Goal: Information Seeking & Learning: Check status

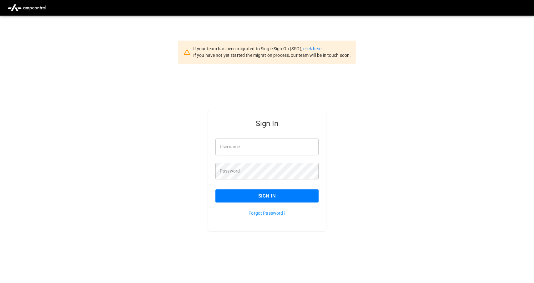
type input "**********"
click at [248, 198] on button "Sign In" at bounding box center [266, 196] width 103 height 13
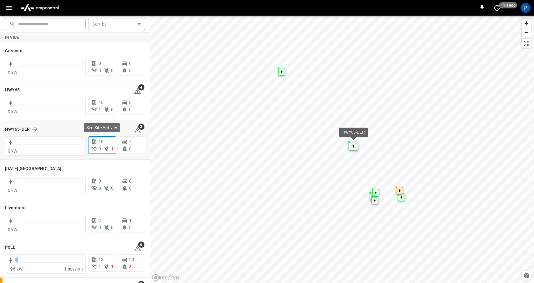
click at [91, 143] on icon at bounding box center [94, 142] width 6 height 6
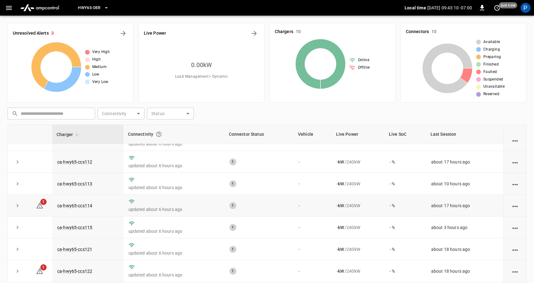
scroll to position [42, 0]
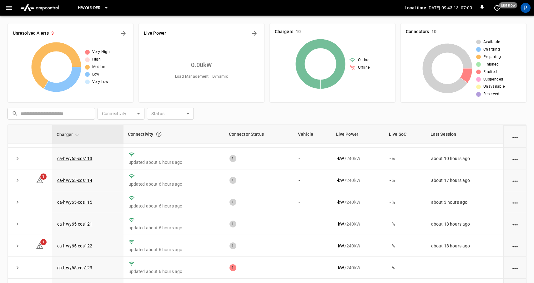
click at [106, 11] on button "HWY65-DER" at bounding box center [93, 8] width 36 height 12
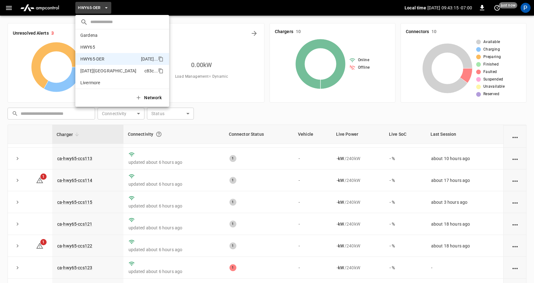
scroll to position [0, 0]
click at [110, 51] on p "HWY65" at bounding box center [111, 50] width 62 height 6
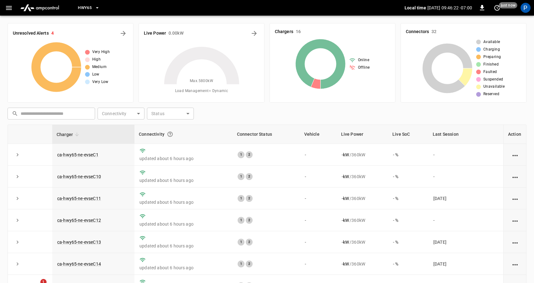
click at [97, 12] on button "HWY65" at bounding box center [88, 8] width 27 height 12
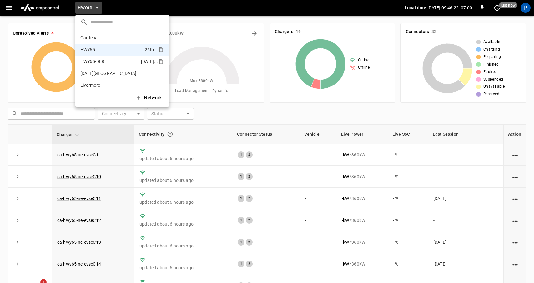
scroll to position [10, 0]
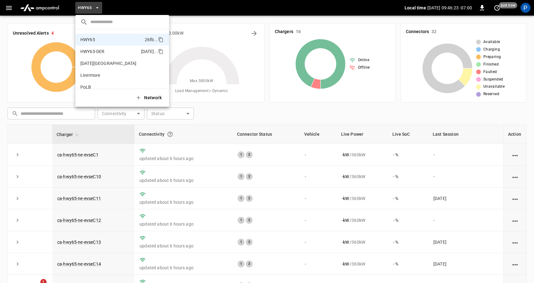
click at [104, 53] on p "HWY65-DER" at bounding box center [109, 51] width 58 height 6
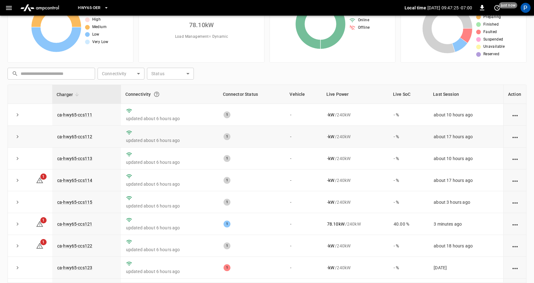
scroll to position [0, 0]
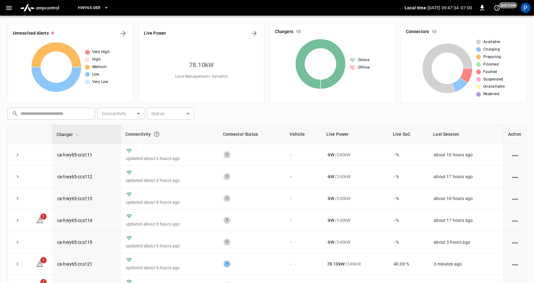
click at [57, 9] on img "menu" at bounding box center [40, 8] width 44 height 12
click at [88, 112] on input "text" at bounding box center [56, 114] width 70 height 12
click at [123, 114] on body "HWY65-DER Local time [DATE] 09:47:39 -07:00 0 10 s ago P Unresolved Alerts 4 Ve…" at bounding box center [267, 173] width 534 height 347
click at [122, 142] on li "OFFLINE" at bounding box center [120, 140] width 47 height 12
type input "*******"
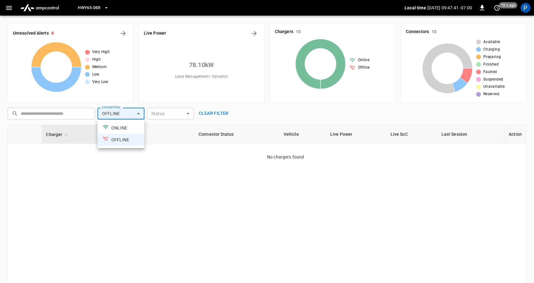
click at [125, 129] on li "ONLINE" at bounding box center [120, 128] width 47 height 12
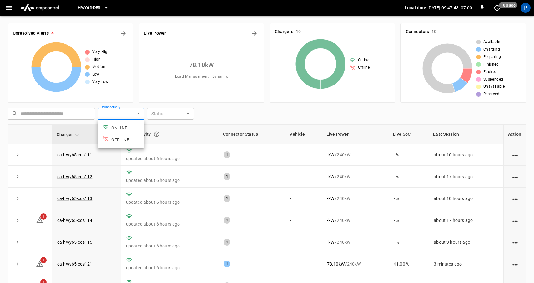
click at [249, 102] on div at bounding box center [267, 141] width 534 height 283
click at [186, 117] on body "HWY65-DER Local time [DATE] 09:47:44 -07:00 0 10 s ago P Unresolved Alerts 4 Ve…" at bounding box center [267, 173] width 534 height 347
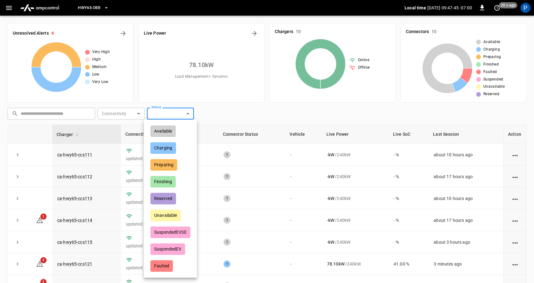
click at [167, 132] on div "Available" at bounding box center [162, 132] width 25 height 12
type input "*********"
click at [248, 107] on div at bounding box center [267, 141] width 534 height 283
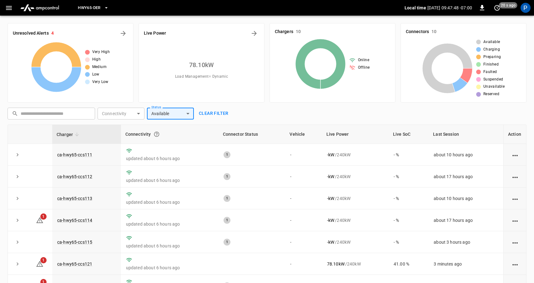
click at [188, 115] on body "HWY65-DER Local time [DATE] 09:47:48 -07:00 0 20 s ago P Unresolved Alerts 4 Ve…" at bounding box center [267, 173] width 534 height 347
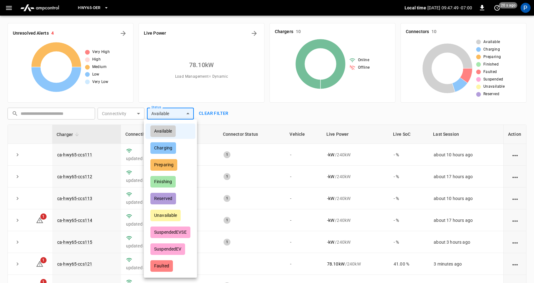
click at [172, 131] on div "Available" at bounding box center [162, 132] width 25 height 12
click at [221, 119] on div at bounding box center [267, 141] width 534 height 283
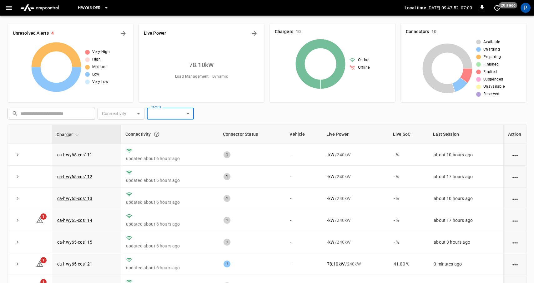
click at [12, 8] on icon "button" at bounding box center [9, 8] width 8 height 8
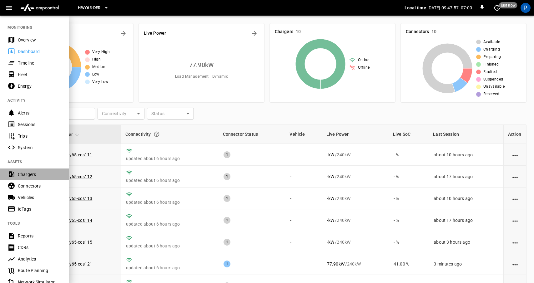
click at [37, 174] on div "Chargers" at bounding box center [39, 175] width 43 height 6
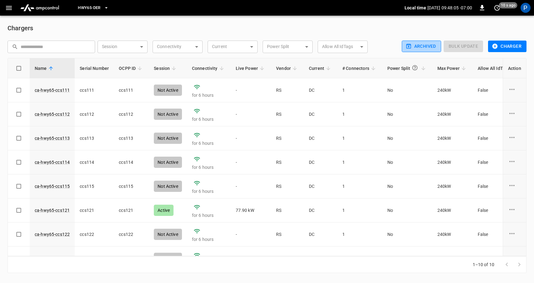
click at [416, 50] on button "Archived" at bounding box center [421, 47] width 39 height 12
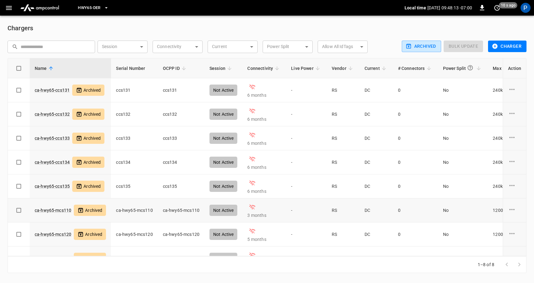
click at [82, 211] on icon at bounding box center [80, 210] width 5 height 5
click at [256, 99] on td "6 months" at bounding box center [264, 90] width 44 height 24
click at [56, 114] on link "ca-hwy65-ccs132" at bounding box center [51, 114] width 37 height 9
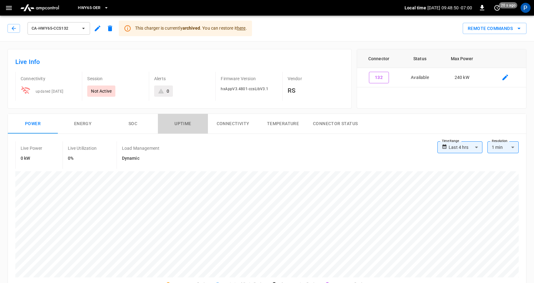
click at [191, 122] on button "Uptime" at bounding box center [183, 124] width 50 height 20
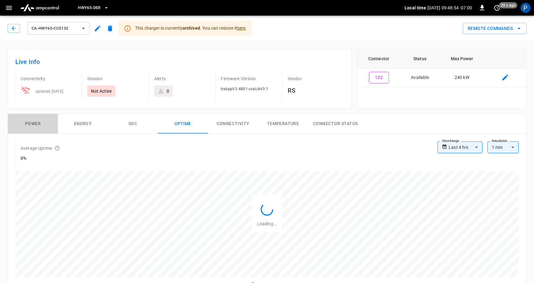
click at [43, 126] on button "Power" at bounding box center [33, 124] width 50 height 20
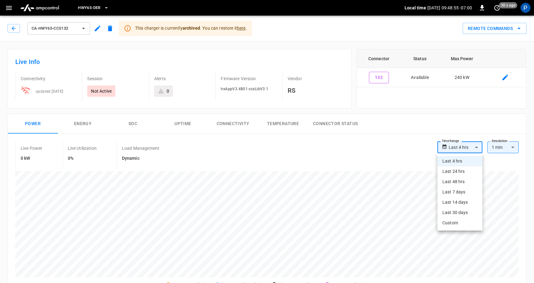
click at [455, 222] on li "Custom" at bounding box center [459, 223] width 45 height 10
type input "******"
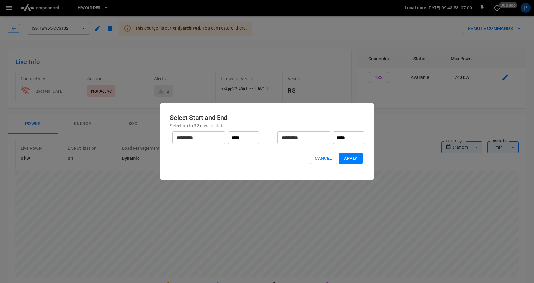
click at [199, 135] on input "**********" at bounding box center [195, 138] width 46 height 17
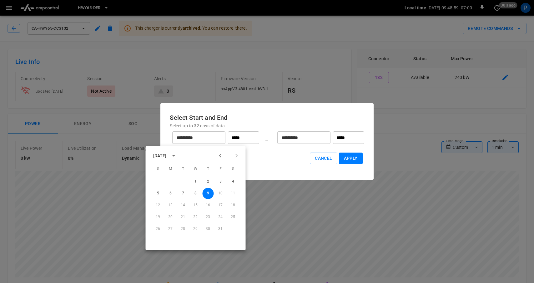
click at [222, 156] on icon "Previous month" at bounding box center [220, 155] width 7 height 7
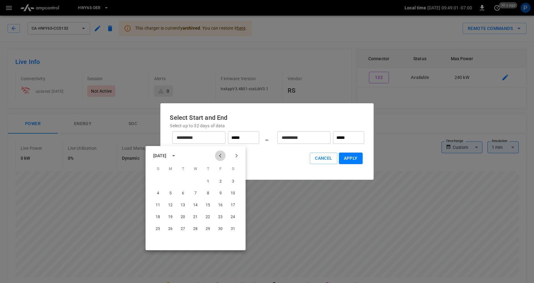
click at [222, 156] on icon "Previous month" at bounding box center [220, 155] width 7 height 7
click at [181, 183] on button "1" at bounding box center [182, 181] width 11 height 11
type input "********"
type input "*****"
type input "******"
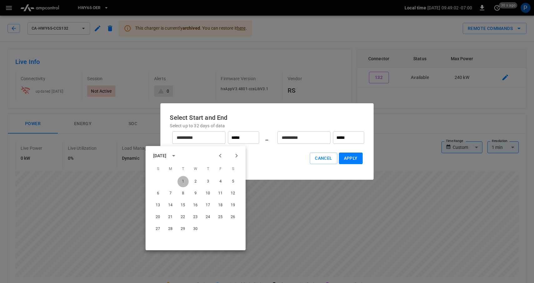
type input "*****"
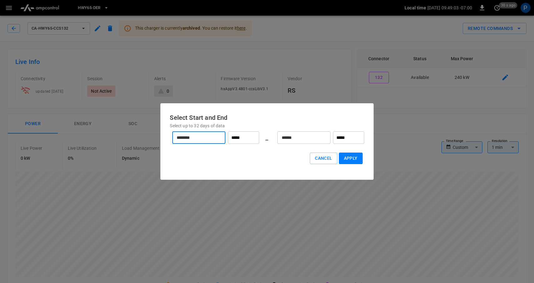
click at [313, 143] on input "******" at bounding box center [300, 138] width 46 height 17
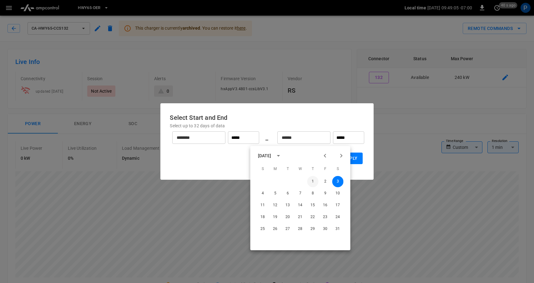
click at [313, 177] on button "1" at bounding box center [312, 181] width 11 height 11
type input "******"
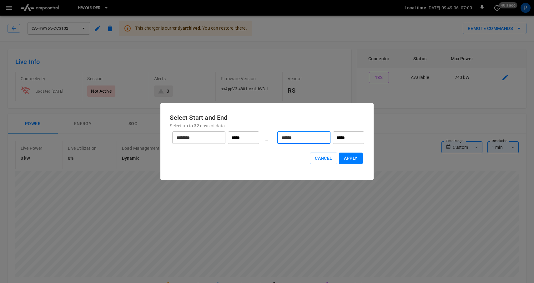
click at [352, 161] on button "Apply" at bounding box center [351, 159] width 24 height 12
type input "**"
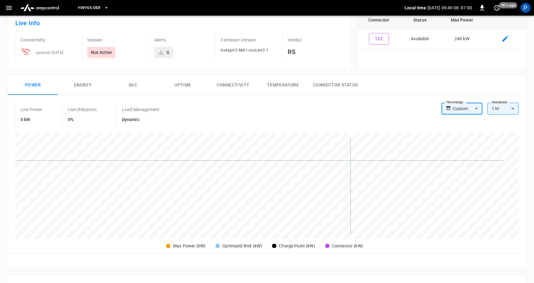
scroll to position [41, 0]
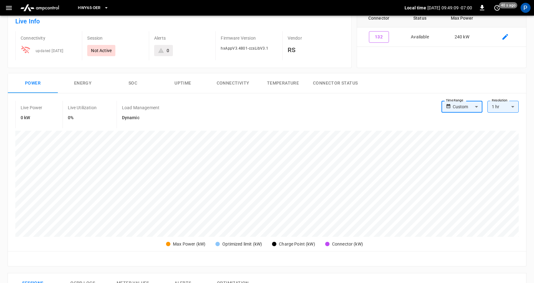
click at [133, 87] on button "SOC" at bounding box center [133, 83] width 50 height 20
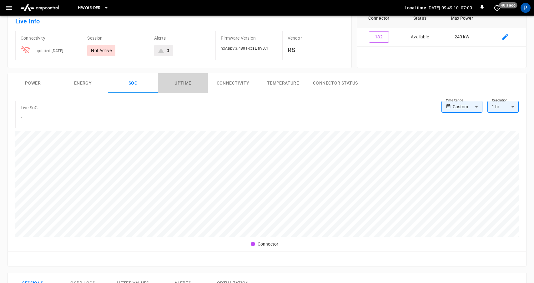
click at [177, 83] on button "Uptime" at bounding box center [183, 83] width 50 height 20
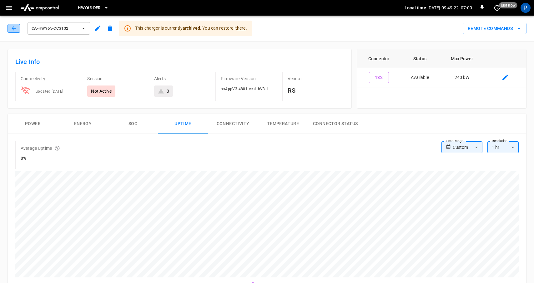
click at [17, 30] on icon "button" at bounding box center [14, 28] width 6 height 6
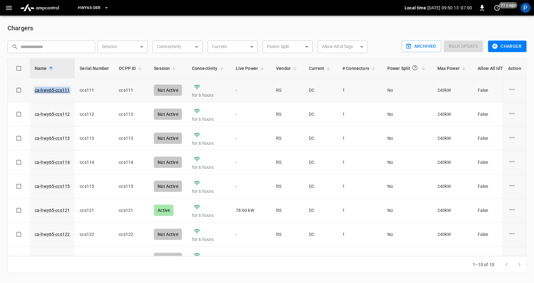
drag, startPoint x: 72, startPoint y: 91, endPoint x: 35, endPoint y: 88, distance: 37.3
click at [35, 88] on td "ca-hwy65-ccs111" at bounding box center [52, 90] width 45 height 24
click at [418, 45] on button "Archived" at bounding box center [421, 47] width 39 height 12
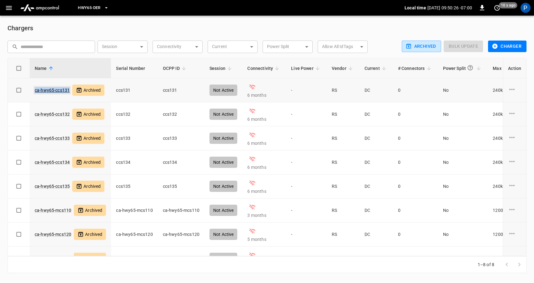
drag, startPoint x: 69, startPoint y: 95, endPoint x: 35, endPoint y: 89, distance: 35.2
click at [35, 89] on div "ca-hwy65-ccs131 Archived" at bounding box center [70, 90] width 71 height 11
copy link "ca-hwy65-ccs131"
drag, startPoint x: 70, startPoint y: 116, endPoint x: 35, endPoint y: 114, distance: 35.4
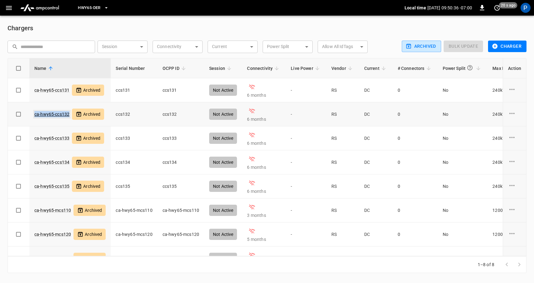
click at [35, 114] on div "ca-hwy65-ccs132 Archived" at bounding box center [69, 114] width 71 height 11
copy link "ca-hwy65-ccs132"
drag, startPoint x: 70, startPoint y: 141, endPoint x: 35, endPoint y: 137, distance: 35.3
click at [35, 137] on div "ca-hwy65-ccs133 Archived" at bounding box center [69, 138] width 71 height 11
copy link "ca-hwy65-ccs133"
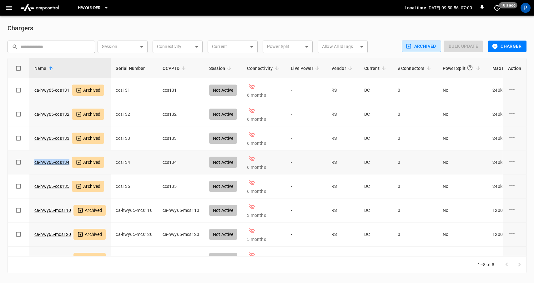
drag, startPoint x: 69, startPoint y: 167, endPoint x: 32, endPoint y: 160, distance: 38.0
click at [32, 160] on td "ca-hwy65-ccs134 Archived" at bounding box center [69, 163] width 81 height 24
copy link "ca-hwy65-ccs134"
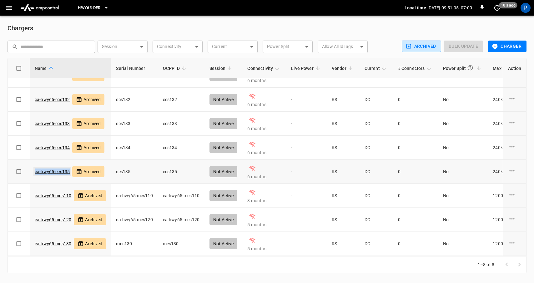
drag, startPoint x: 70, startPoint y: 175, endPoint x: 34, endPoint y: 169, distance: 36.1
click at [35, 169] on div "ca-hwy65-ccs135 Archived" at bounding box center [70, 171] width 71 height 11
copy link "ca-hwy65-ccs135"
drag, startPoint x: 74, startPoint y: 197, endPoint x: 36, endPoint y: 192, distance: 38.4
click at [36, 192] on div "ca-hwy65-mcs110 Archived" at bounding box center [70, 195] width 71 height 11
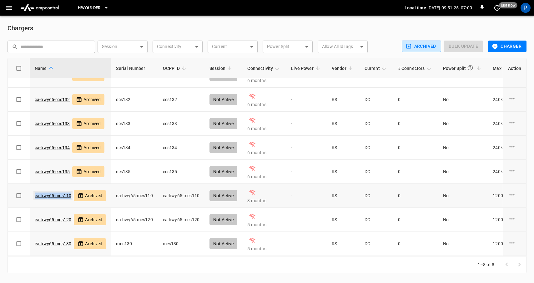
copy link "ca-hwy65-mcs110"
drag, startPoint x: 71, startPoint y: 224, endPoint x: 32, endPoint y: 219, distance: 39.4
click at [32, 219] on td "ca-hwy65-mcs120 Archived" at bounding box center [69, 220] width 81 height 24
copy link "ca-hwy65-mcs120"
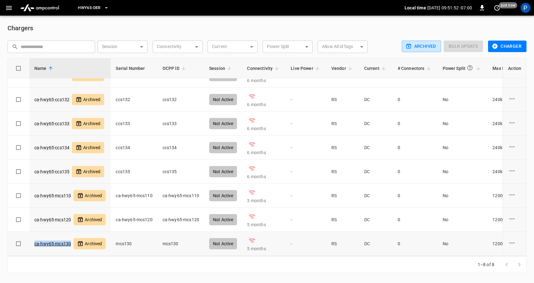
drag, startPoint x: 70, startPoint y: 249, endPoint x: 38, endPoint y: 239, distance: 33.3
click at [38, 239] on div "ca-hwy65-mcs130 Archived" at bounding box center [69, 243] width 71 height 11
copy link "ca-hwy65-mcs130"
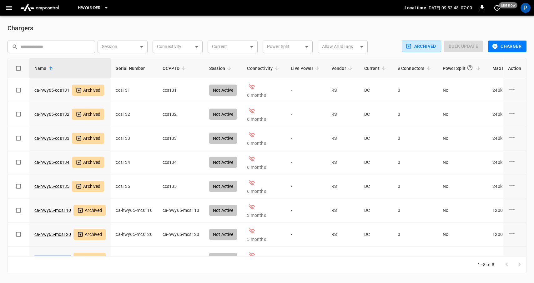
click at [100, 7] on span "HWY65-DER" at bounding box center [89, 7] width 22 height 7
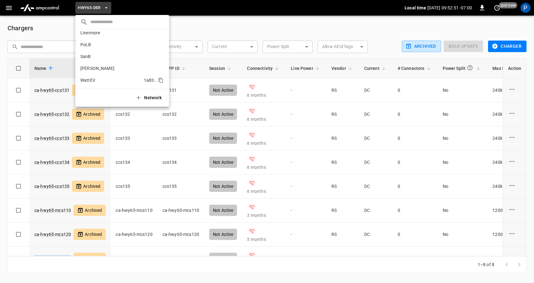
scroll to position [0, 0]
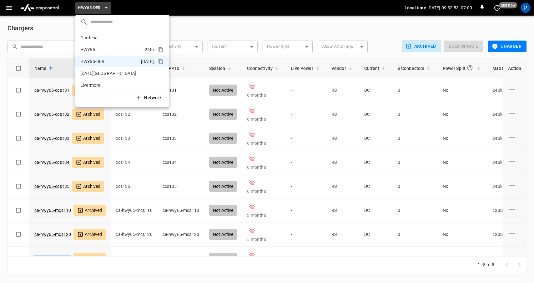
click at [100, 52] on p "HWY65" at bounding box center [111, 50] width 62 height 6
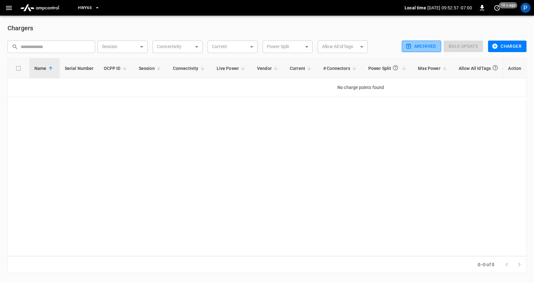
click at [416, 50] on button "Archived" at bounding box center [421, 47] width 39 height 12
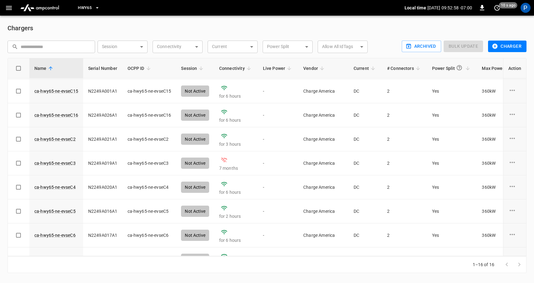
scroll to position [207, 0]
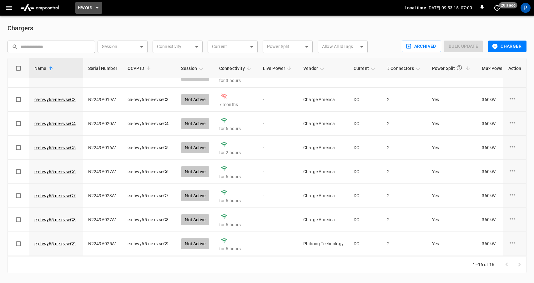
click at [90, 6] on span "HWY65" at bounding box center [85, 7] width 14 height 7
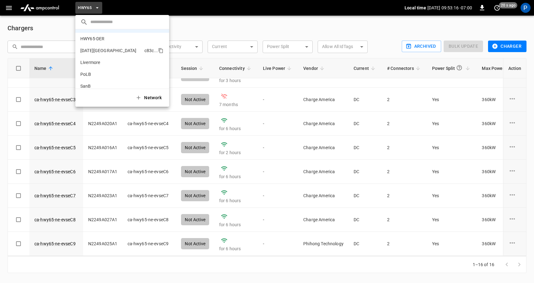
scroll to position [24, 0]
click at [105, 73] on p "PoLB" at bounding box center [110, 73] width 61 height 6
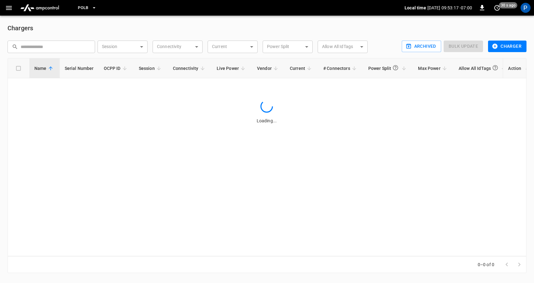
scroll to position [0, 0]
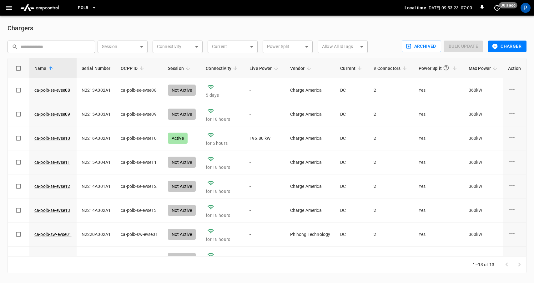
click at [91, 9] on icon "button" at bounding box center [94, 8] width 6 height 6
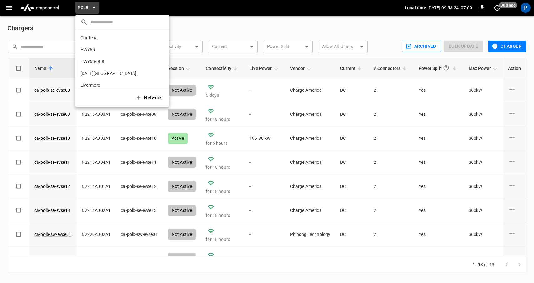
scroll to position [52, 0]
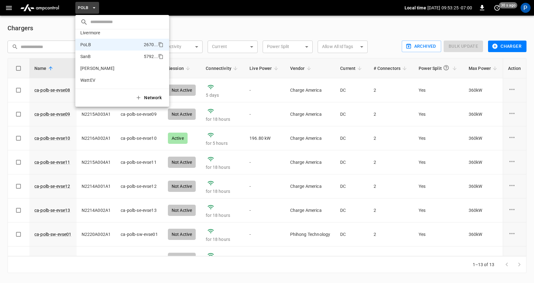
click at [107, 58] on p "SanB" at bounding box center [110, 56] width 61 height 6
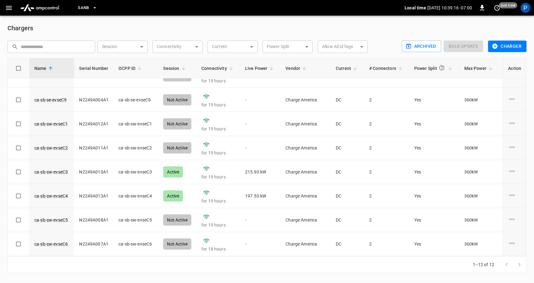
scroll to position [111, 0]
